Goal: Transaction & Acquisition: Subscribe to service/newsletter

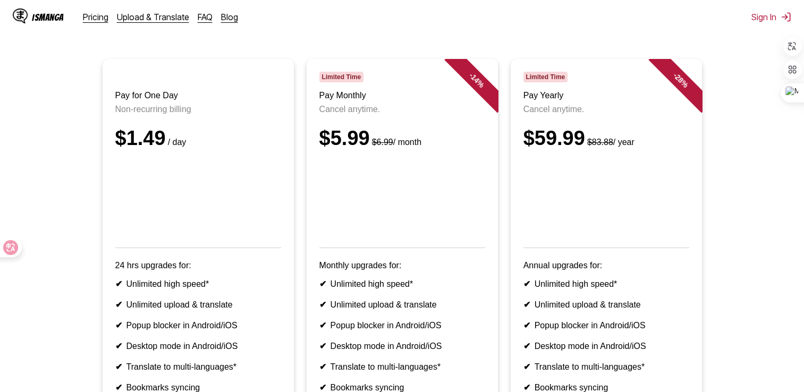
scroll to position [106, 0]
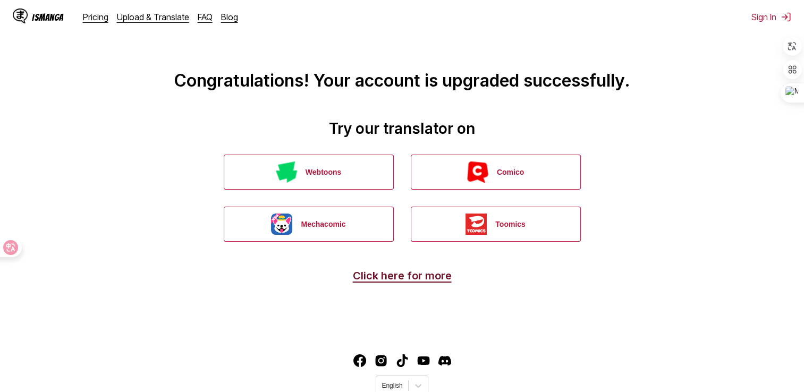
click at [444, 273] on link "Click here for more" at bounding box center [402, 276] width 99 height 13
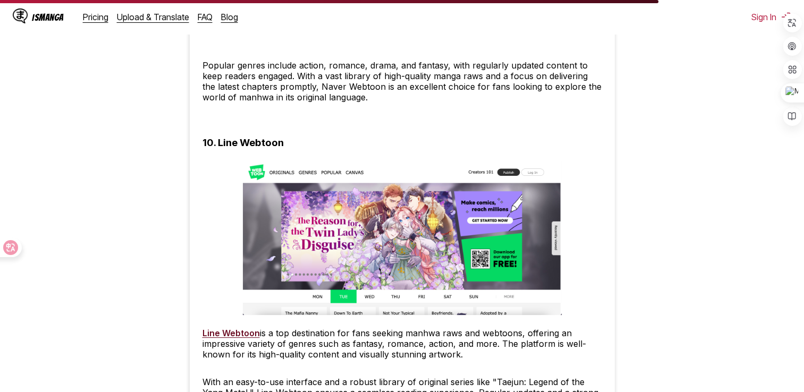
scroll to position [3456, 0]
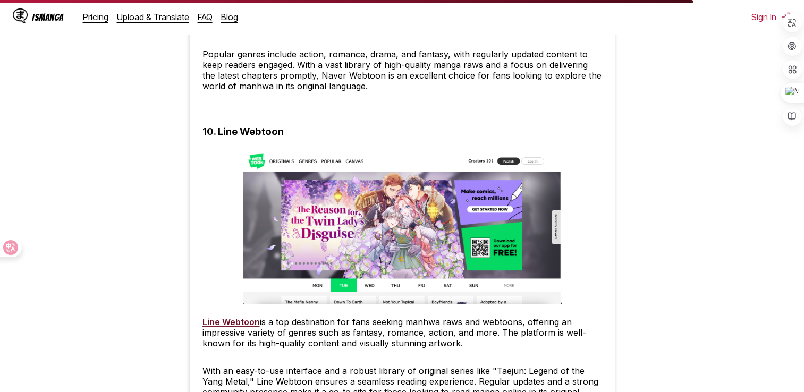
click at [39, 10] on div "IsManga" at bounding box center [38, 17] width 51 height 17
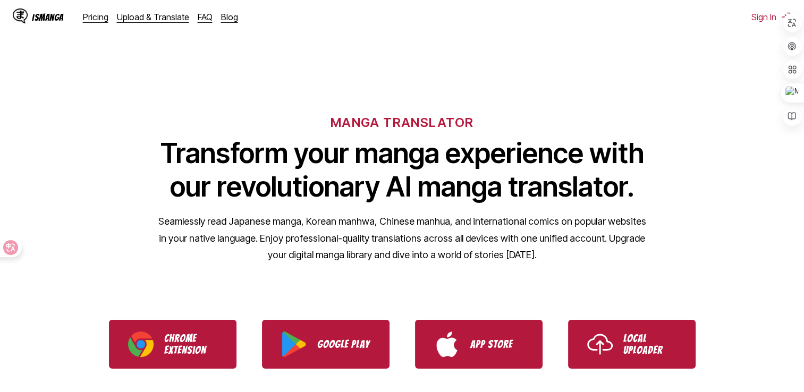
click at [425, 127] on h6 "MANGA TRANSLATOR" at bounding box center [402, 122] width 143 height 15
